Goal: Navigation & Orientation: Find specific page/section

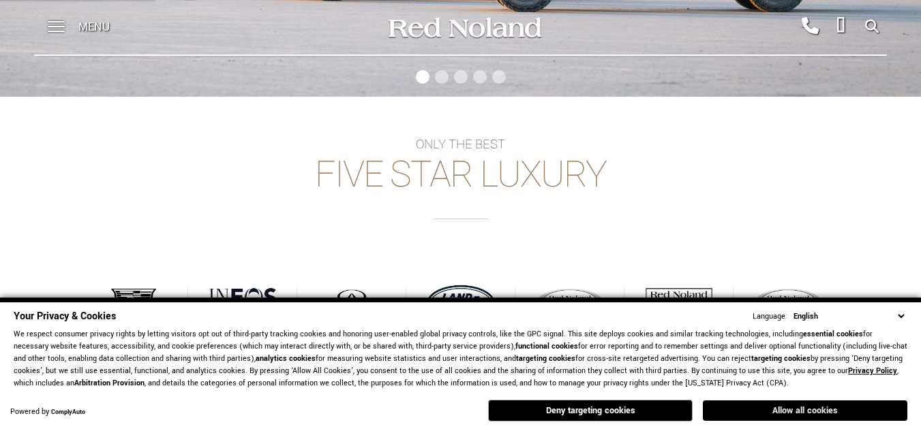
click at [778, 409] on button "Allow all cookies" at bounding box center [805, 411] width 204 height 20
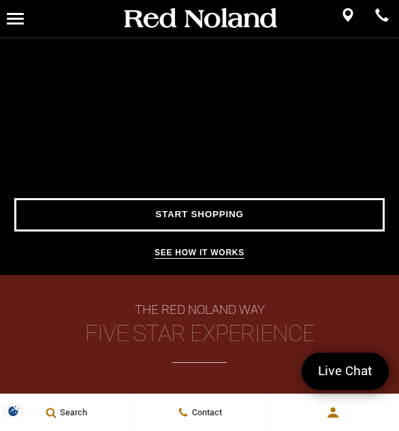
scroll to position [774, 0]
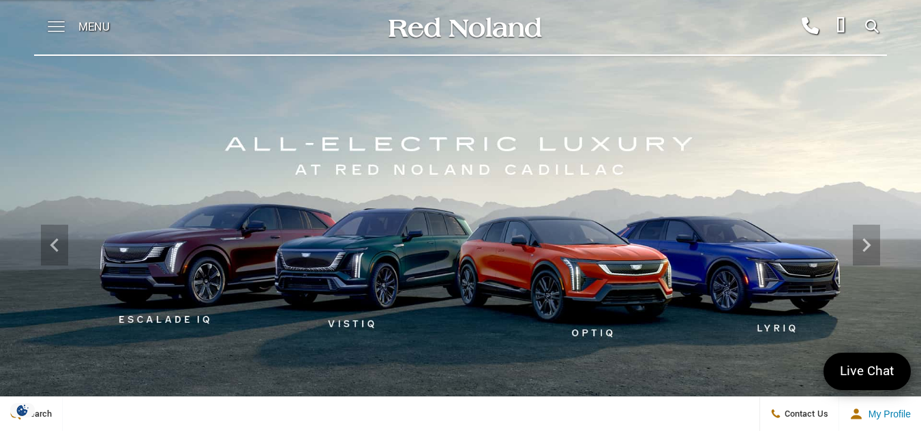
click at [48, 21] on span at bounding box center [56, 21] width 17 height 1
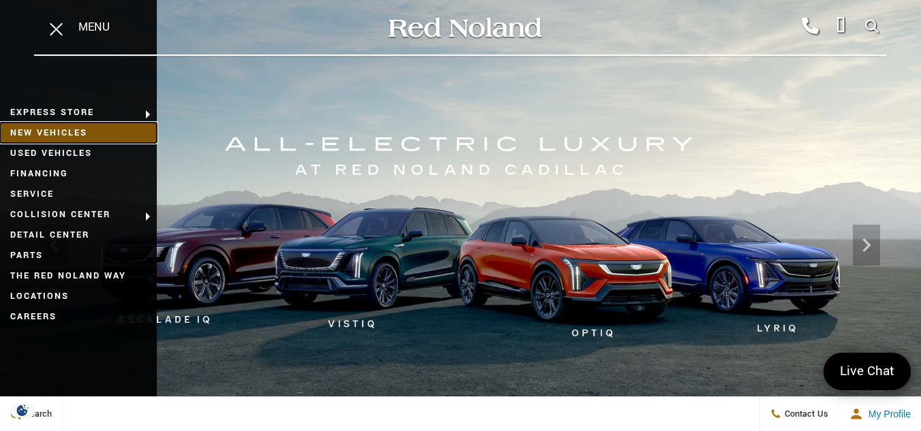
click at [78, 132] on link "New Vehicles" at bounding box center [78, 133] width 157 height 20
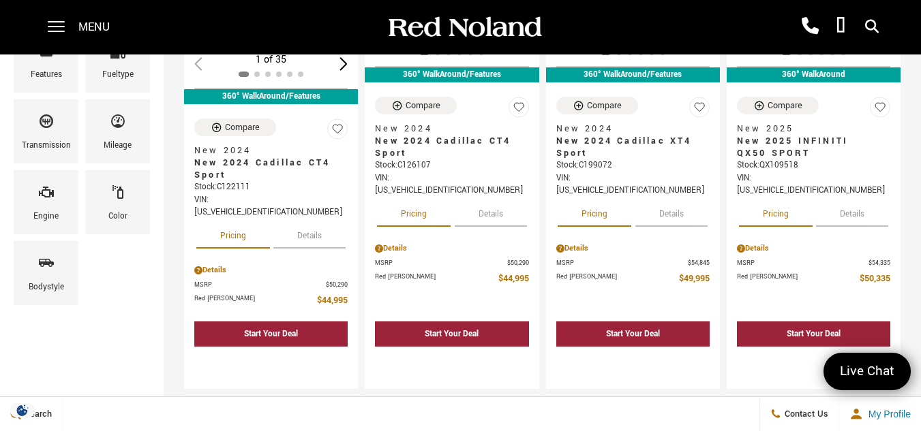
scroll to position [273, 0]
